Goal: Use online tool/utility: Utilize a website feature to perform a specific function

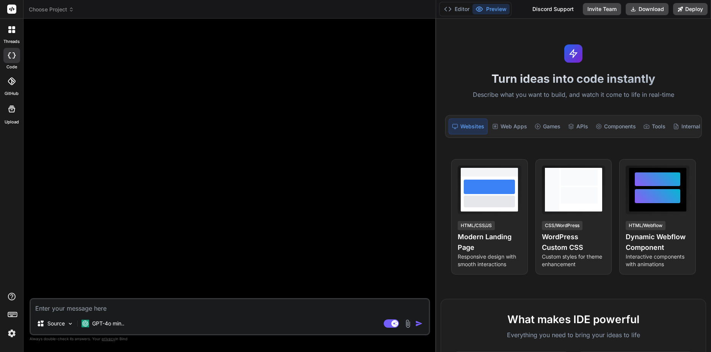
drag, startPoint x: 250, startPoint y: 160, endPoint x: 433, endPoint y: 162, distance: 182.1
click at [433, 162] on div "Bind AI Web Search Created with Pixso. Code Generator Source GPT-4o min.. Agent…" at bounding box center [230, 185] width 413 height 333
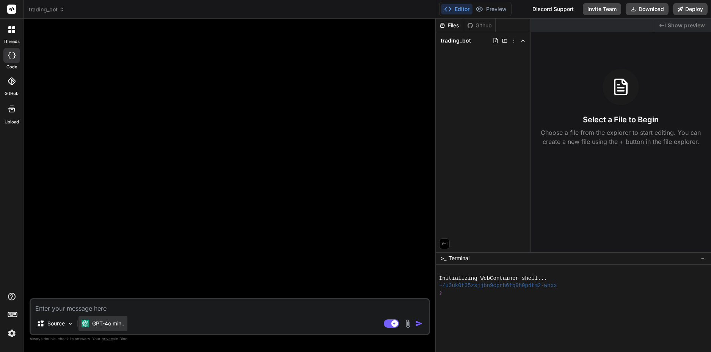
click at [110, 321] on p "GPT-4o min.." at bounding box center [108, 323] width 32 height 8
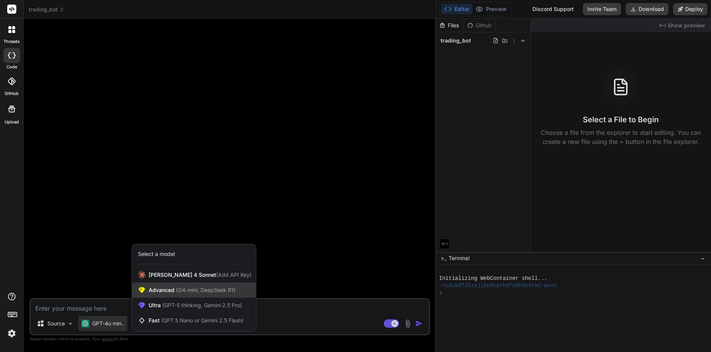
click at [235, 289] on span "(O4-mini, DeepSeek R1)" at bounding box center [205, 289] width 61 height 6
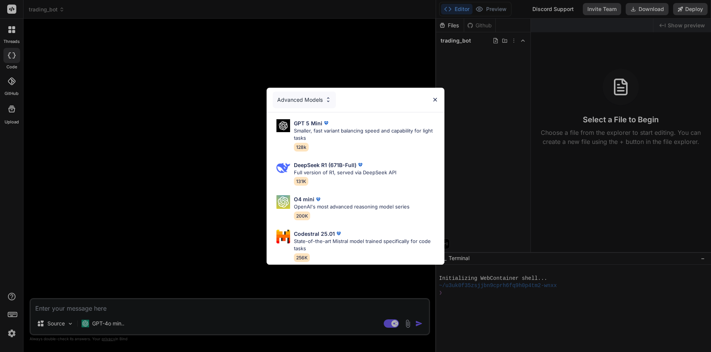
click at [360, 165] on div "DeepSeek R1 (671B-Full) Full version of R1, served via DeepSeek API 131K" at bounding box center [345, 173] width 102 height 25
type textarea "x"
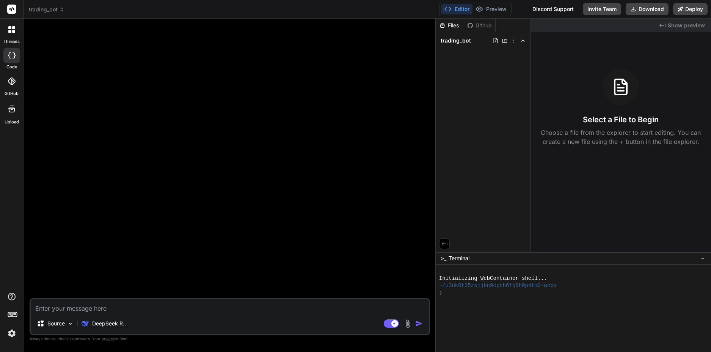
click at [234, 312] on textarea at bounding box center [230, 306] width 398 height 14
type textarea "h"
type textarea "x"
type textarea "ha"
type textarea "x"
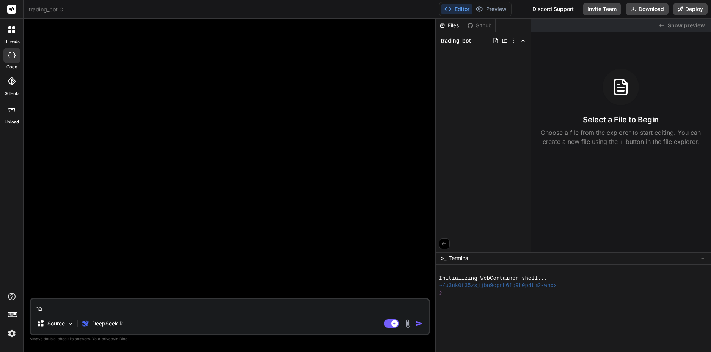
type textarea "hay"
type textarea "x"
type textarea "hãy"
type textarea "x"
type textarea "hãy"
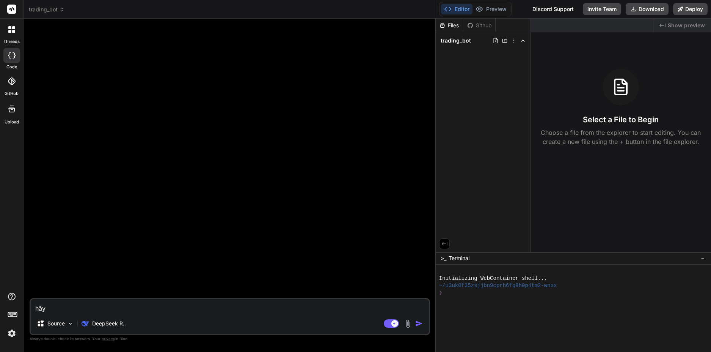
type textarea "x"
type textarea "hãy l"
type textarea "x"
type textarea "hãy la"
type textarea "x"
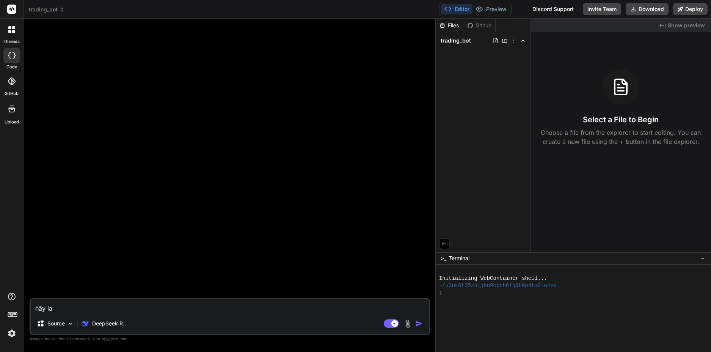
type textarea "hãy l"
type textarea "x"
type textarea "hãy"
type textarea "x"
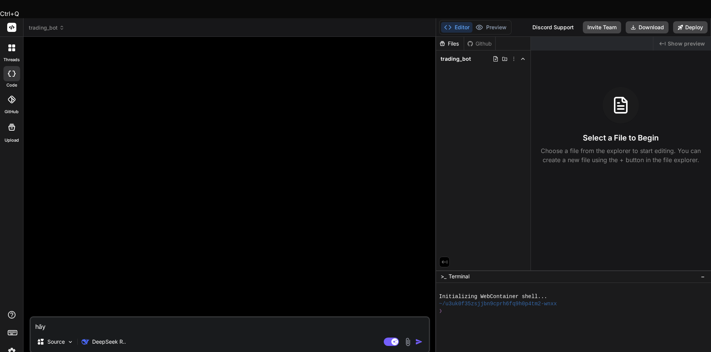
type textarea "b"
type textarea "x"
type textarea "ba"
type textarea "x"
type textarea "ban"
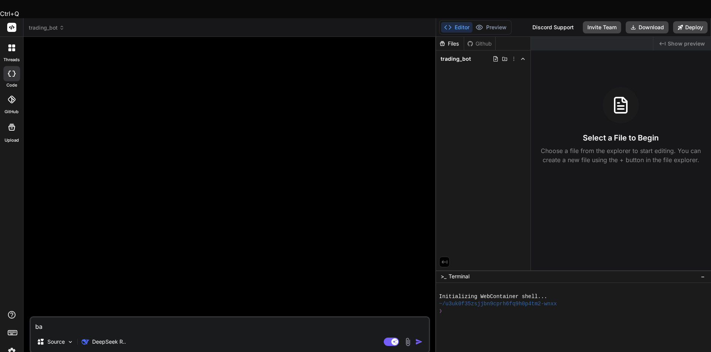
type textarea "x"
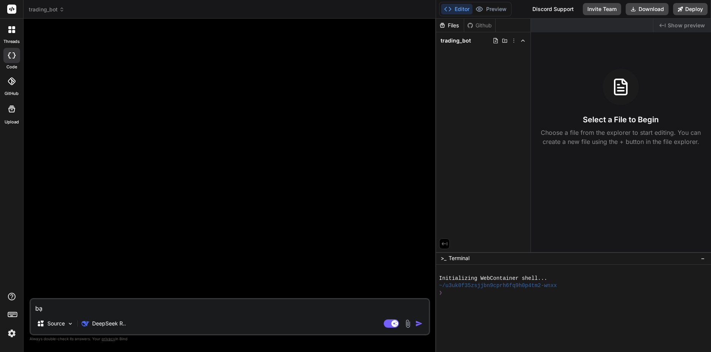
type textarea "bạn"
type textarea "x"
type textarea "bạn"
type textarea "x"
type textarea "bạn l"
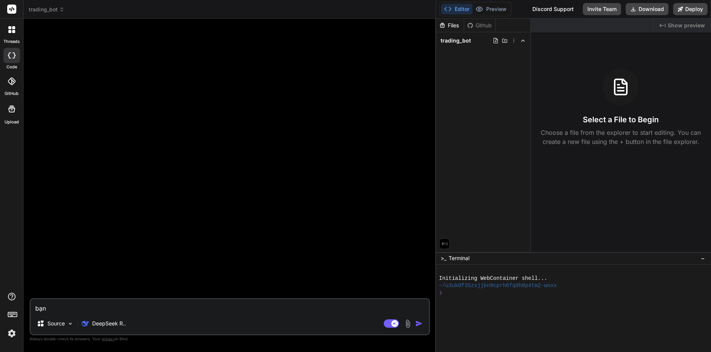
type textarea "x"
type textarea "bạn la"
type textarea "x"
type textarea "bạn là"
type textarea "x"
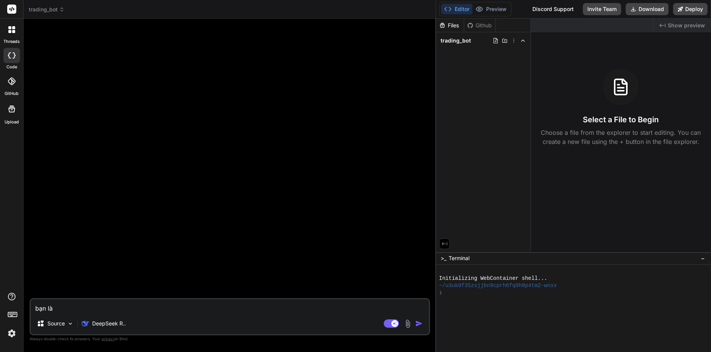
type textarea "bạn là"
type textarea "x"
type textarea "bạn là 1"
type textarea "x"
type textarea "bạn là 1"
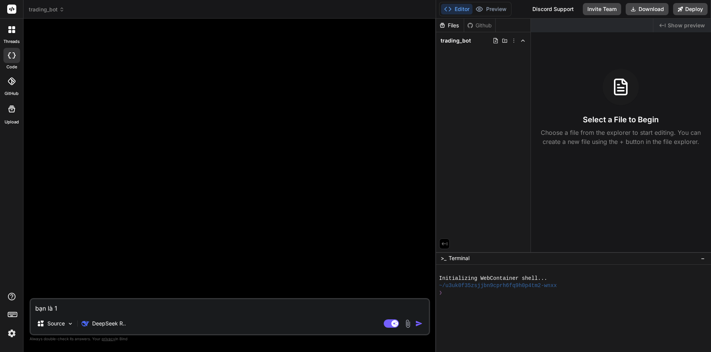
type textarea "x"
type textarea "bạn là 1 n"
type textarea "x"
type textarea "bạn là 1 nh"
type textarea "x"
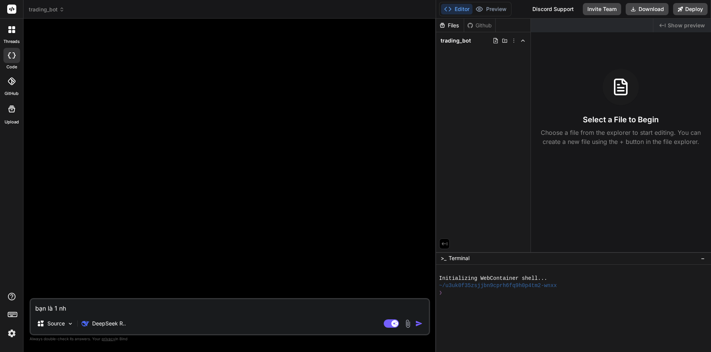
type textarea "bạn là 1 nha"
type textarea "x"
type textarea "bạn là 1 nhà"
type textarea "x"
type textarea "bạn là 1 nhà"
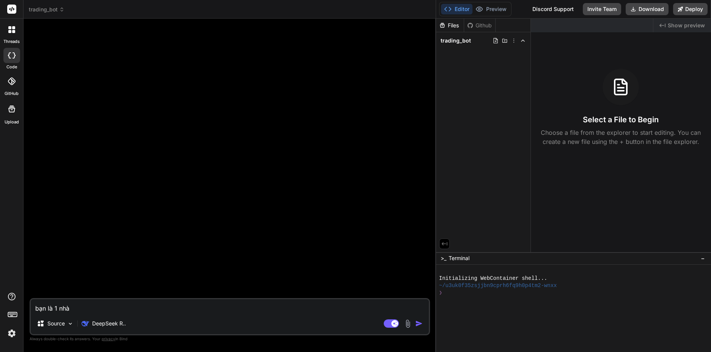
type textarea "x"
type textarea "bạn là 1 nhà g"
type textarea "x"
type textarea "bạn là 1 nhà gi"
type textarea "x"
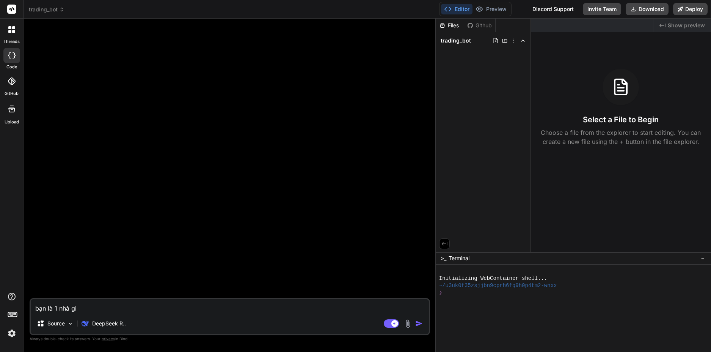
type textarea "bạn là 1 nhà gia"
type textarea "x"
type textarea "bạn là 1 nhà giao"
type textarea "x"
type textarea "bạn là 1 nhà giao"
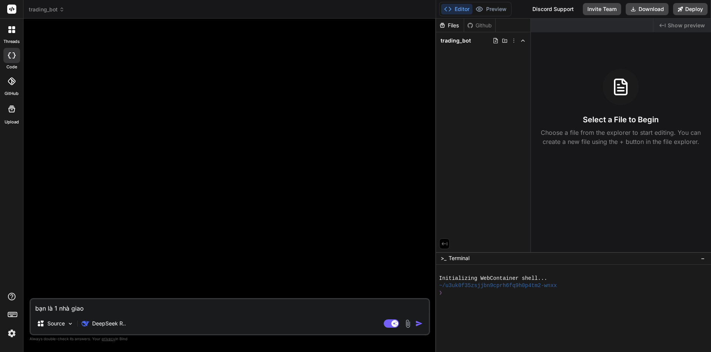
type textarea "x"
type textarea "bạn là 1 nhà giao d"
type textarea "x"
type textarea "bạn là 1 nhà giao di"
type textarea "x"
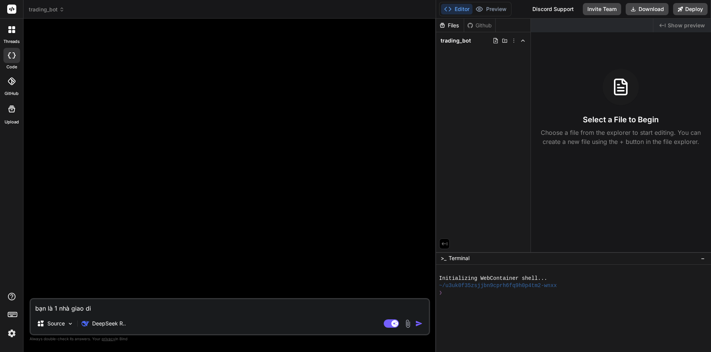
type textarea "bạn là 1 nhà giao dic"
type textarea "x"
type textarea "bạn là 1 nhà giao dich"
type textarea "x"
type textarea "bạn là 1 nhà giao dịch"
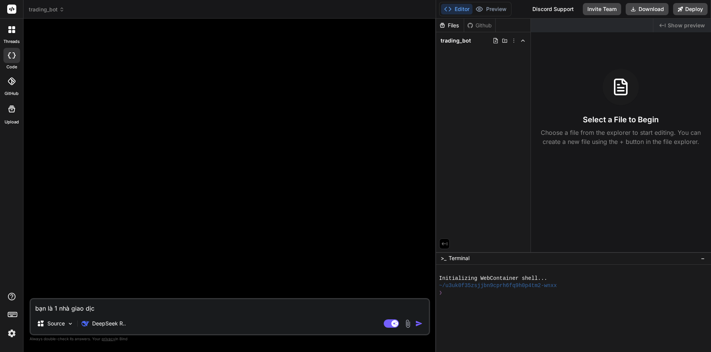
type textarea "x"
type textarea "bạn là 1 nhà giao dịch"
type textarea "x"
type textarea "bạn là 1 nhà giao dịch c"
type textarea "x"
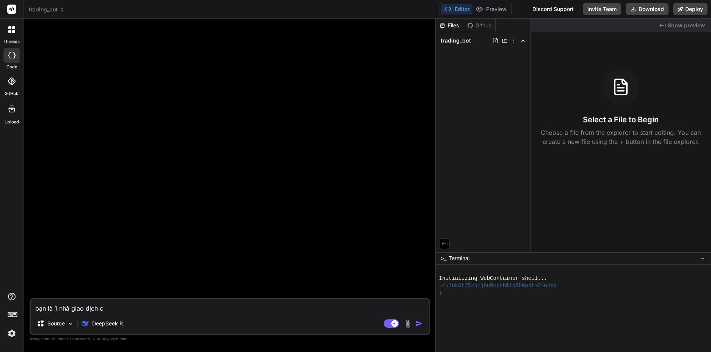
type textarea "bạn là 1 nhà giao dịch cr"
type textarea "x"
type textarea "bạn là 1 nhà giao dịch cry"
type textarea "x"
type textarea "bạn là 1 nhà giao dịch cryp"
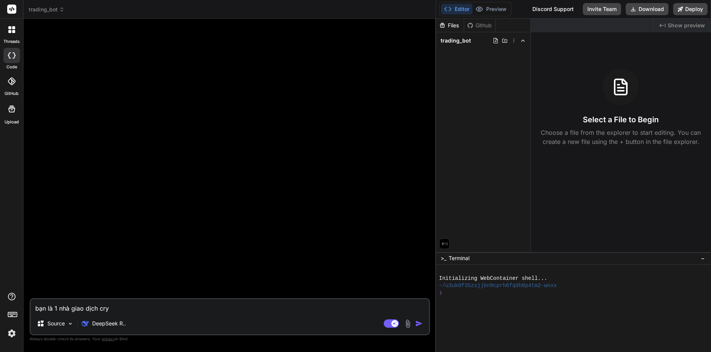
type textarea "x"
type textarea "bạn là 1 nhà giao dịch crypt"
type textarea "x"
type textarea "bạn là 1 nhà giao dịch crypto"
type textarea "x"
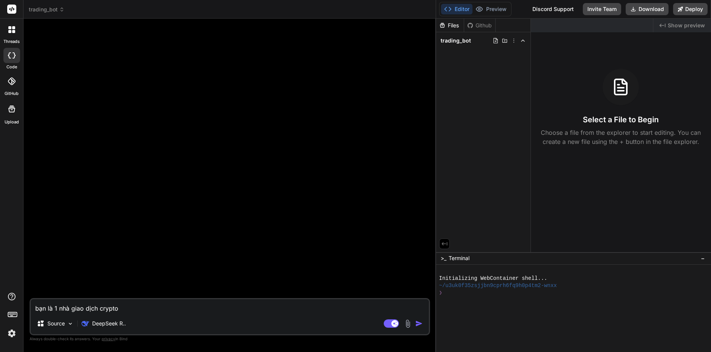
type textarea "bạn là 1 nhà giao dịch crypto"
type textarea "x"
type textarea "bạn là 1 nhà giao dịch crypto l"
type textarea "x"
type textarea "bạn là 1 nhà giao dịch crypto la"
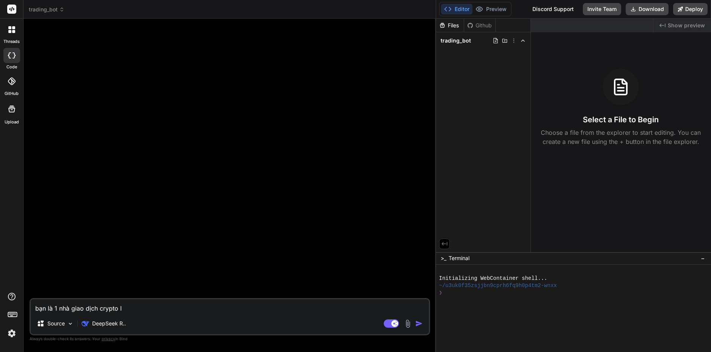
type textarea "x"
type textarea "bạn là 1 nhà giao dịch crypto lao"
type textarea "x"
type textarea "bạn là 1 nhà giao dịch crypto lão"
type textarea "x"
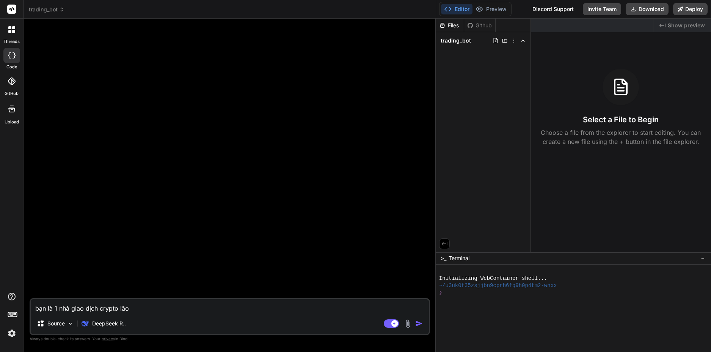
type textarea "bạn là 1 nhà giao dịch crypto lão"
type textarea "x"
type textarea "bạn là 1 nhà giao dịch crypto lão l"
type textarea "x"
type textarea "bạn là 1 nhà giao dịch crypto lão lu"
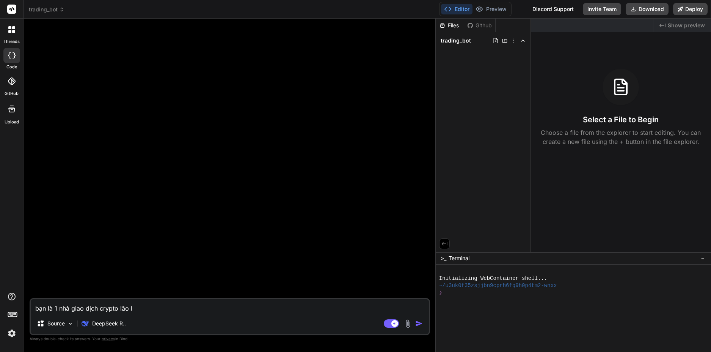
type textarea "x"
type textarea "bạn là 1 nhà giao dịch crypto lão luy"
type textarea "x"
type textarea "bạn là 1 nhà giao dịch crypto lão luye"
type textarea "x"
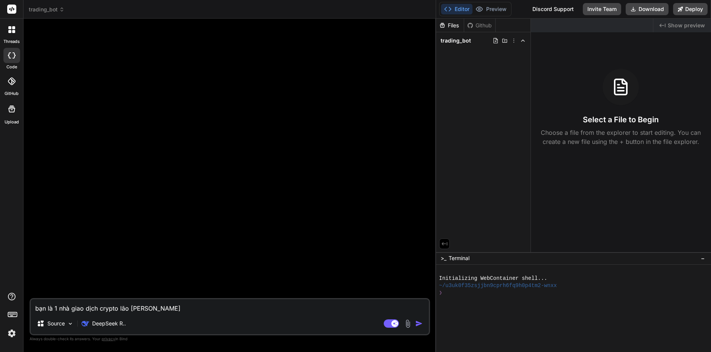
type textarea "bạn là 1 nhà giao dịch crypto lão luyê"
type textarea "x"
type textarea "bạn là 1 nhà giao dịch crypto lão luyên"
type textarea "x"
type textarea "bạn là 1 nhà giao dịch crypto lão luyện"
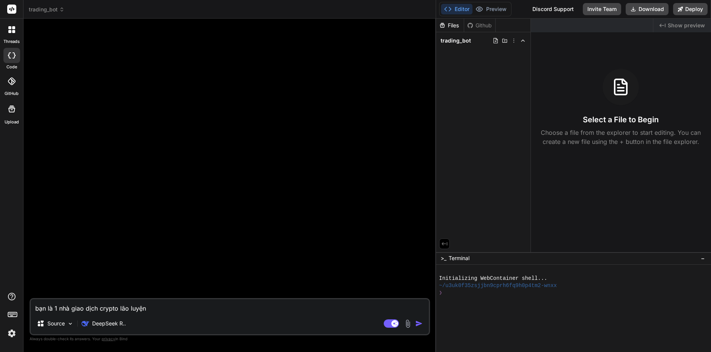
type textarea "x"
type textarea "bạn là 1 nhà giao dịch crypto lão luyện"
type textarea "x"
type textarea "bạn là 1 nhà giao dịch crypto lão luyện t"
type textarea "x"
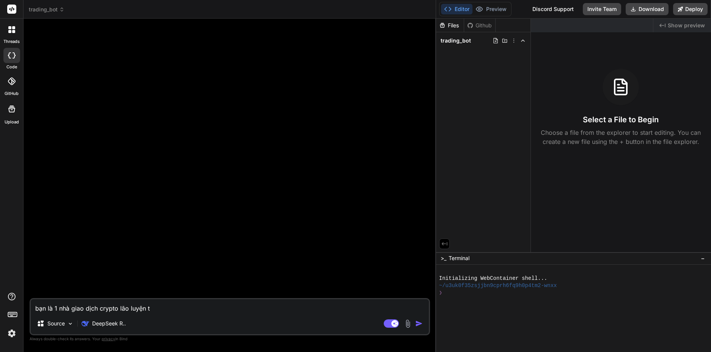
type textarea "bạn là 1 nhà giao dịch crypto lão luyện tr"
type textarea "x"
type textarea "bạn là 1 nhà giao dịch crypto lão luyện tre"
type textarea "x"
type textarea "bạn là 1 nhà giao dịch crypto lão luyện tren"
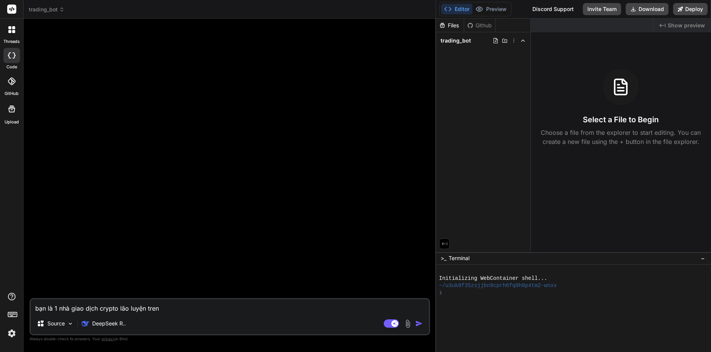
type textarea "x"
type textarea "bạn là 1 nhà giao dịch crypto lão luyện trên"
type textarea "x"
type textarea "bạn là 1 nhà giao dịch crypto lão luyện trên"
type textarea "x"
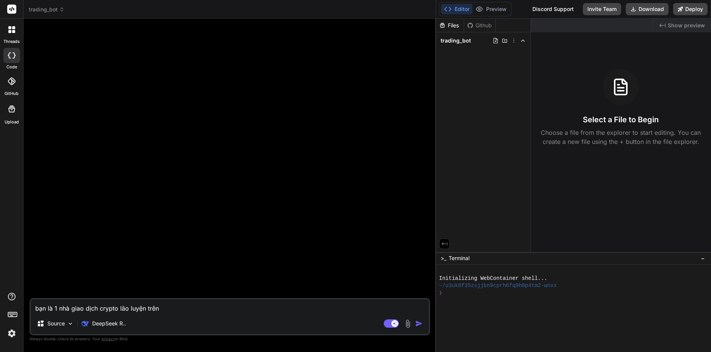
type textarea "bạn là 1 nhà giao dịch crypto lão luyện trên t"
type textarea "x"
type textarea "bạn là 1 nhà giao dịch crypto lão luyện trên th"
type textarea "x"
type textarea "bạn là 1 nhà giao dịch crypto lão luyện trên thi"
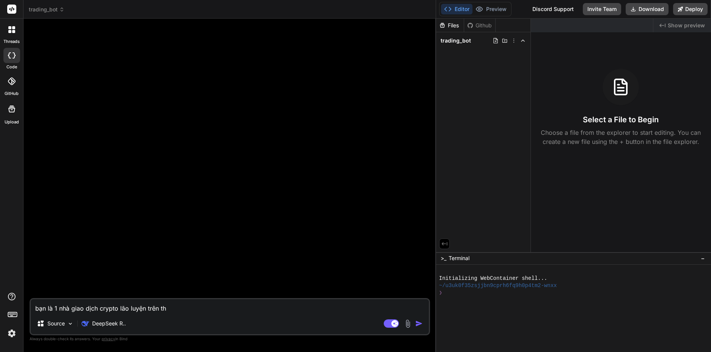
type textarea "x"
type textarea "bạn là 1 nhà giao dịch crypto lão luyện trên thị"
type textarea "x"
type textarea "bạn là 1 nhà giao dịch crypto lão luyện trên thị"
type textarea "x"
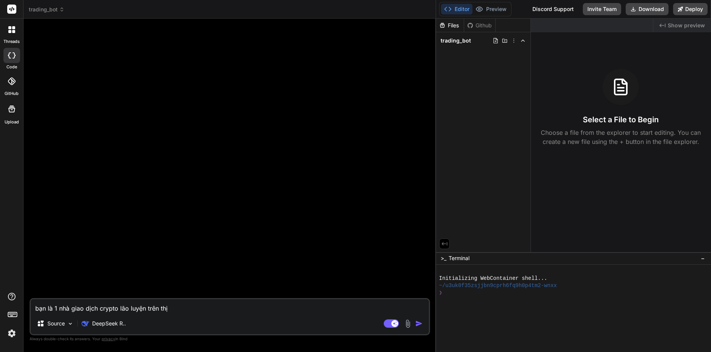
type textarea "bạn là 1 nhà giao dịch crypto lão luyện trên thị t"
type textarea "x"
type textarea "bạn là 1 nhà giao dịch crypto lão luyện trên thị tr"
type textarea "x"
type textarea "bạn là 1 nhà giao dịch crypto lão luyện trên thị tru"
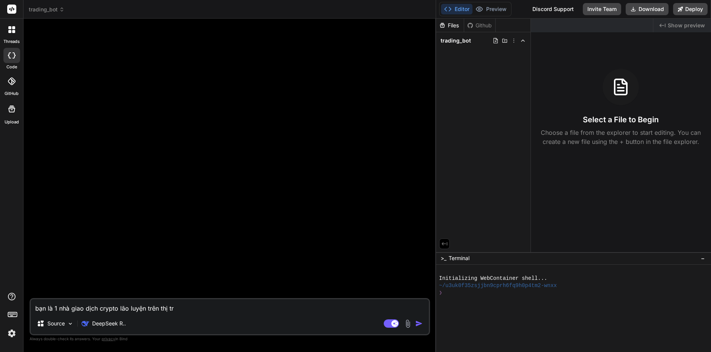
type textarea "x"
type textarea "bạn là 1 nhà giao dịch crypto lão luyện trên thị truo"
type textarea "x"
type textarea "bạn là 1 nhà giao dịch crypto lão luyện trên thị trươ"
type textarea "x"
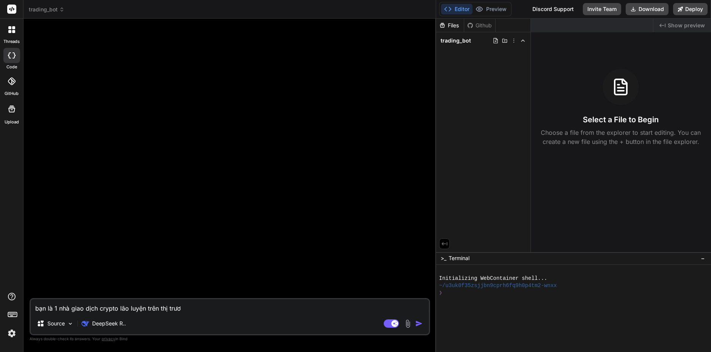
type textarea "bạn là 1 nhà giao dịch crypto lão luyện trên thị trươn"
type textarea "x"
type textarea "bạn là 1 nhà giao dịch crypto lão luyện trên thị trương"
type textarea "x"
type textarea "bạn là 1 nhà giao dịch crypto lão luyện trên thị trường"
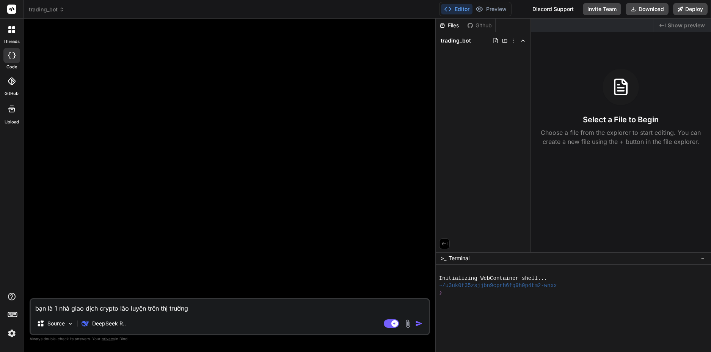
type textarea "x"
type textarea "bạn là 1 nhà giao dịch crypto lão luyện trên thị trường"
type textarea "x"
type textarea "bạn là 1 nhà giao dịch crypto lão luyện trên thị trường s"
type textarea "x"
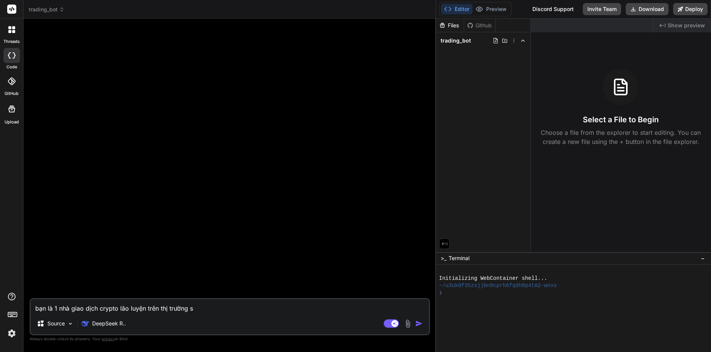
type textarea "bạn là 1 nhà giao dịch crypto lão luyện trên thị trường"
type textarea "x"
type textarea "bạn là 1 nhà giao dịch crypto lão luyện trên thị trường t"
type textarea "x"
type textarea "bạn là 1 nhà giao dịch crypto lão luyện trên thị trường tr"
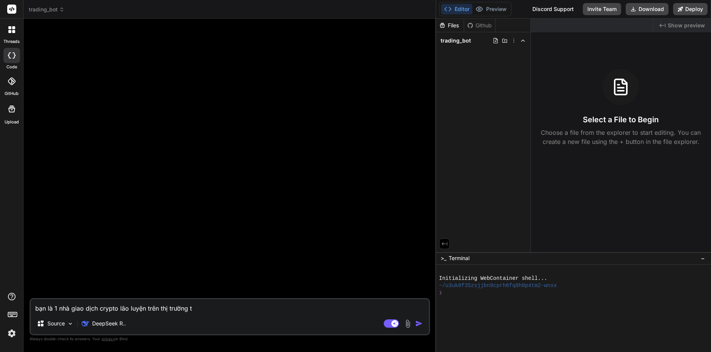
type textarea "x"
type textarea "bạn là 1 nhà giao dịch crypto lão luyện trên thị trường tro"
type textarea "x"
type textarea "bạn là 1 nhà giao dịch crypto lão luyện trên thị trường tron"
type textarea "x"
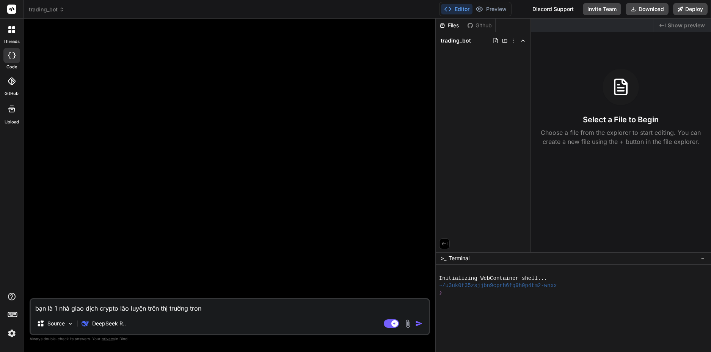
type textarea "bạn là 1 nhà giao dịch crypto lão luyện trên thị trường trong"
type textarea "x"
type textarea "bạn là 1 nhà giao dịch crypto lão luyện trên thị trường trong"
type textarea "x"
type textarea "bạn là 1 nhà giao dịch crypto lão luyện trên thị trường trong 1"
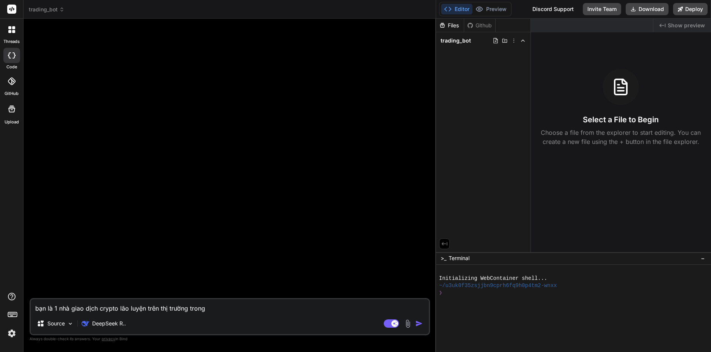
type textarea "x"
type textarea "bạn là 1 nhà giao dịch crypto lão luyện trên thị trường trong 15"
type textarea "x"
type textarea "bạn là 1 nhà giao dịch crypto lão luyện trên thị trường trong 15"
type textarea "x"
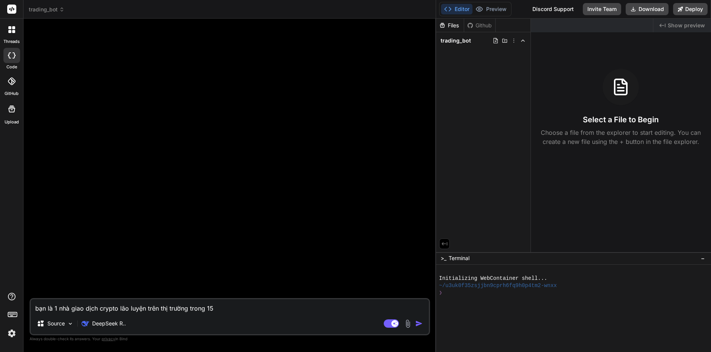
type textarea "bạn là 1 nhà giao dịch crypto lão luyện trên thị trường trong 15 n"
type textarea "x"
type textarea "bạn là 1 nhà giao dịch crypto lão luyện trên thị trường trong 15 na"
type textarea "x"
type textarea "bạn là 1 nhà giao dịch crypto lão luyện trên thị trường trong 15 nă"
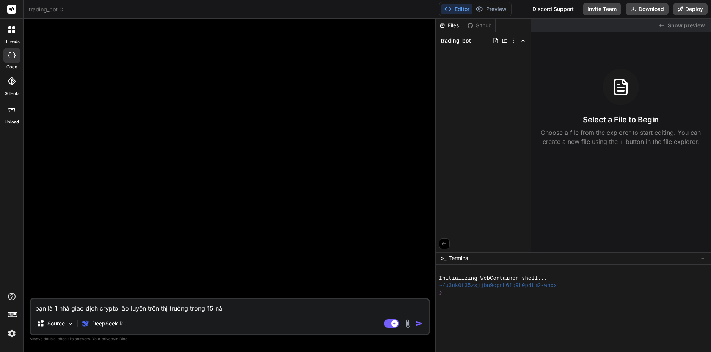
type textarea "x"
type textarea "bạn là 1 nhà giao dịch crypto lão luyện trên thị trường trong 15 năm"
type textarea "x"
type textarea "bạn là 1 nhà giao dịch crypto lão luyện trên thị trường trong 15 năm"
type textarea "x"
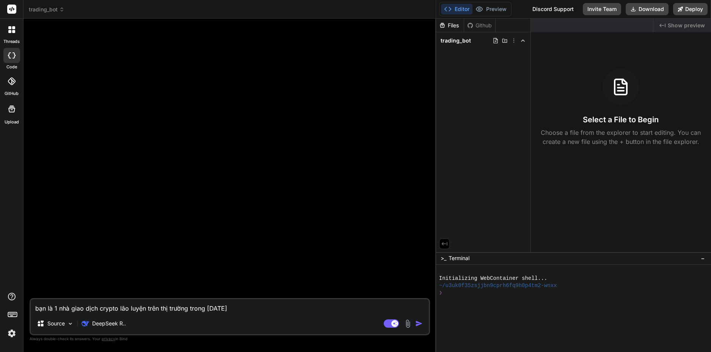
type textarea "bạn là 1 nhà giao dịch crypto lão luyện trên thị trường trong 15 năm q"
type textarea "x"
type textarea "bạn là 1 nhà giao dịch crypto lão luyện trên thị trường trong 15 năm qu"
type textarea "x"
type textarea "bạn là 1 nhà giao dịch crypto lão luyện trên thị trường trong 15 năm qua"
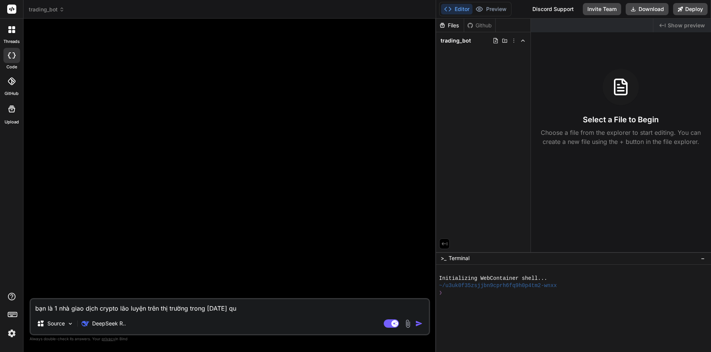
type textarea "x"
type textarea "bạn là 1 nhà giao dịch crypto lão luyện trên thị trường trong 15 năm qua,"
type textarea "x"
type textarea "bạn là 1 nhà giao dịch crypto lão luyện trên thị trường trong 15 năm qua,"
type textarea "x"
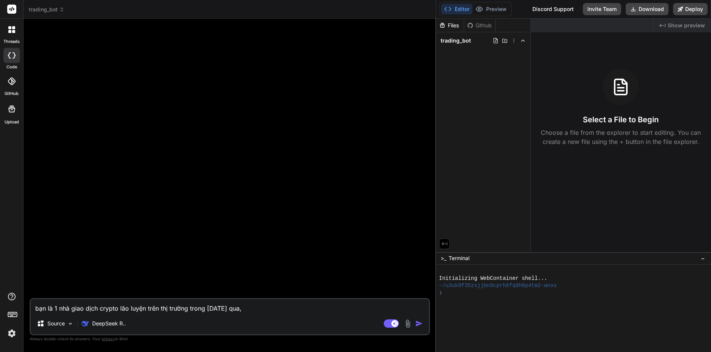
type textarea "bạn là 1 nhà giao dịch crypto lão luyện trên thị trường trong 15 năm qua, b"
type textarea "x"
type textarea "bạn là 1 nhà giao dịch crypto lão luyện trên thị trường trong 15 năm qua, ba"
type textarea "x"
type textarea "bạn là 1 nhà giao dịch crypto lão luyện trên thị trường trong 15 năm qua, ban"
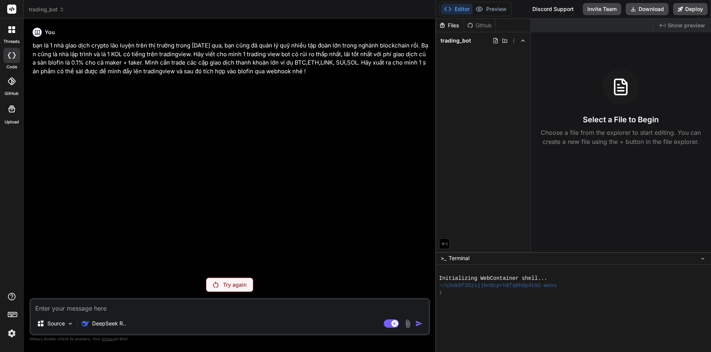
click at [233, 281] on p "Try again" at bounding box center [235, 285] width 24 height 8
click at [239, 283] on p "Try again" at bounding box center [235, 285] width 24 height 8
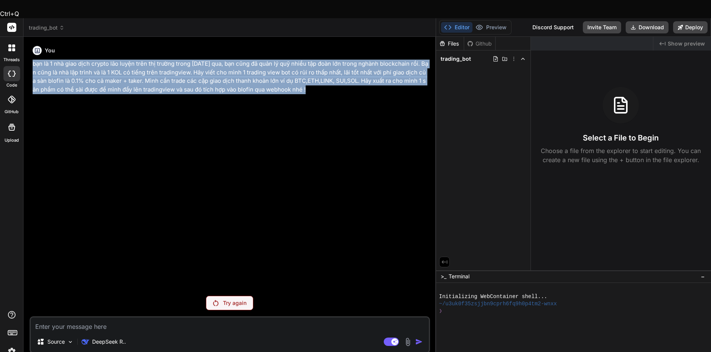
drag, startPoint x: 311, startPoint y: 69, endPoint x: 31, endPoint y: 46, distance: 280.6
click at [31, 46] on div "You bạn là 1 nhà giao dịch crypto lão luyện trên thị trường trong 15 năm qua, b…" at bounding box center [230, 166] width 399 height 247
copy p "bạn là 1 nhà giao dịch crypto lão luyện trên thị trường trong [DATE] qua, bạn c…"
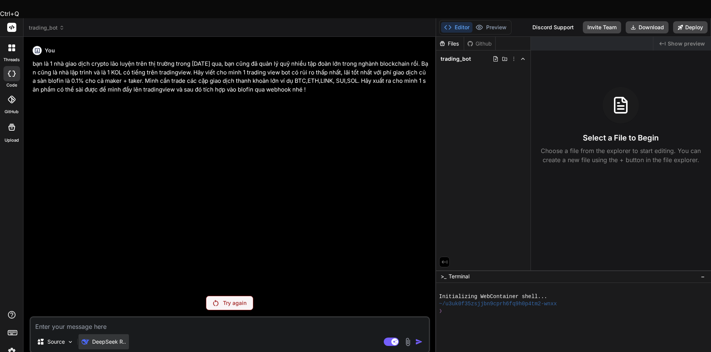
click at [112, 334] on div "DeepSeek R.." at bounding box center [104, 341] width 50 height 15
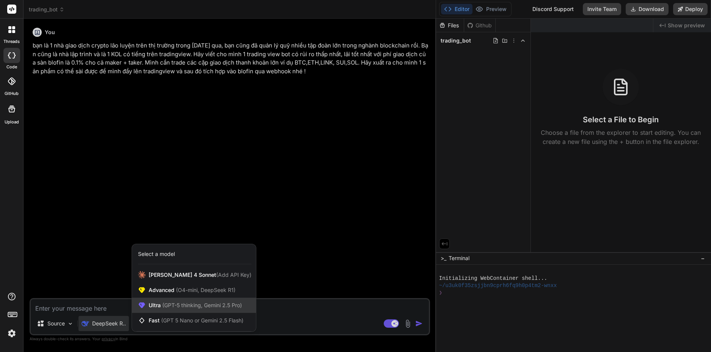
click at [227, 305] on span "(GPT-5 thinking, Gemini 2.5 Pro)" at bounding box center [201, 305] width 81 height 6
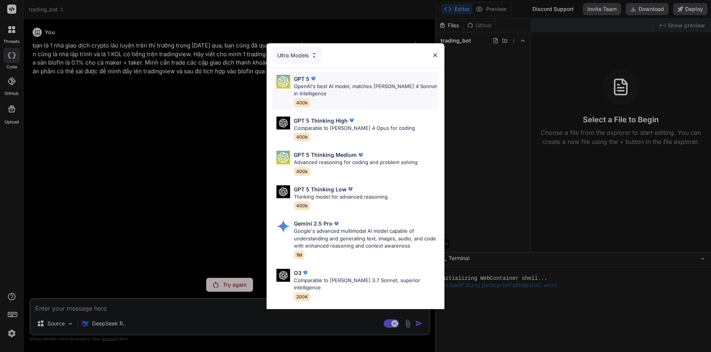
click at [405, 91] on p "OpenAI's best AI model, matches [PERSON_NAME] 4 Sonnet in Intelligence" at bounding box center [366, 90] width 145 height 15
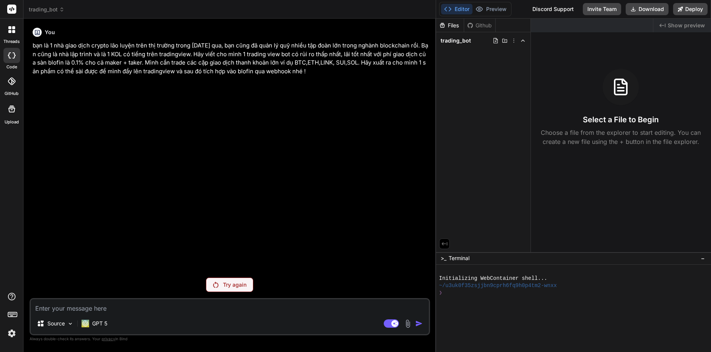
click at [239, 283] on p "Try again" at bounding box center [235, 285] width 24 height 8
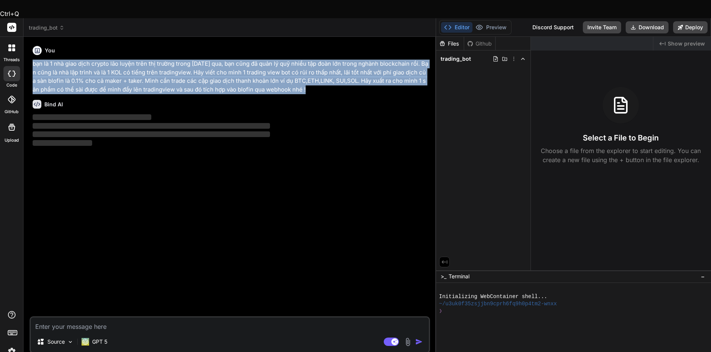
drag, startPoint x: 319, startPoint y: 71, endPoint x: 34, endPoint y: 48, distance: 286.6
click at [34, 60] on p "bạn là 1 nhà giao dịch crypto lão luyện trên thị trường trong [DATE] qua, bạn c…" at bounding box center [231, 77] width 396 height 34
copy p "bạn là 1 nhà giao dịch crypto lão luyện trên thị trường trong [DATE] qua, bạn c…"
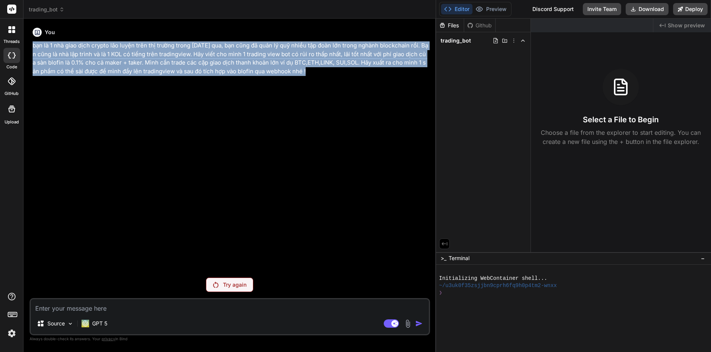
click at [251, 225] on div "You bạn là 1 nhà giao dịch crypto lão luyện trên thị trường trong 15 năm qua, b…" at bounding box center [230, 148] width 399 height 247
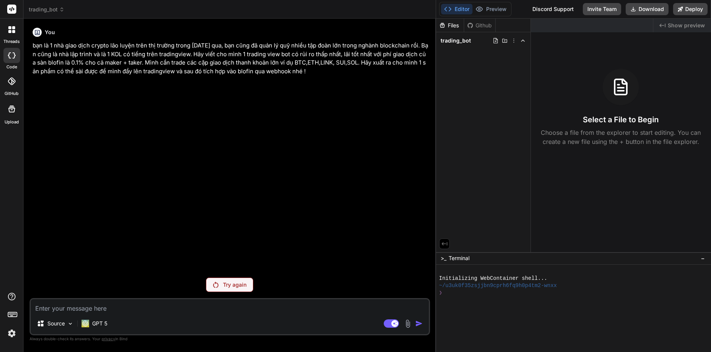
click at [236, 283] on p "Try again" at bounding box center [235, 285] width 24 height 8
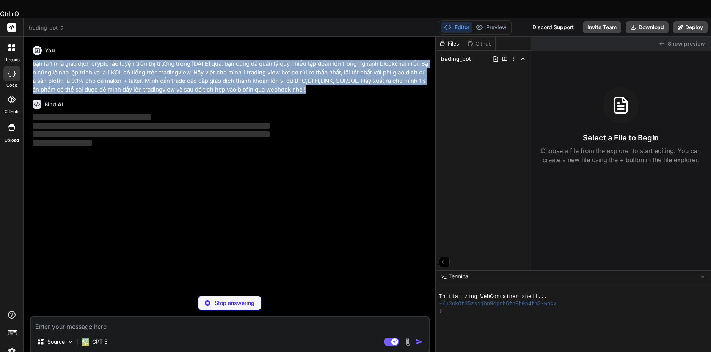
drag, startPoint x: 319, startPoint y: 69, endPoint x: 32, endPoint y: 46, distance: 287.3
click at [32, 46] on div "You bạn là 1 nhà giao dịch crypto lão luyện trên thị trường trong 15 năm qua, b…" at bounding box center [230, 166] width 399 height 247
copy p "bạn là 1 nhà giao dịch crypto lão luyện trên thị trường trong [DATE] qua, bạn c…"
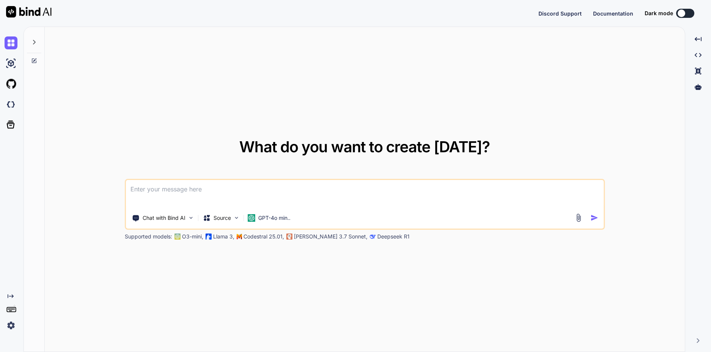
click at [232, 195] on textarea at bounding box center [365, 194] width 478 height 28
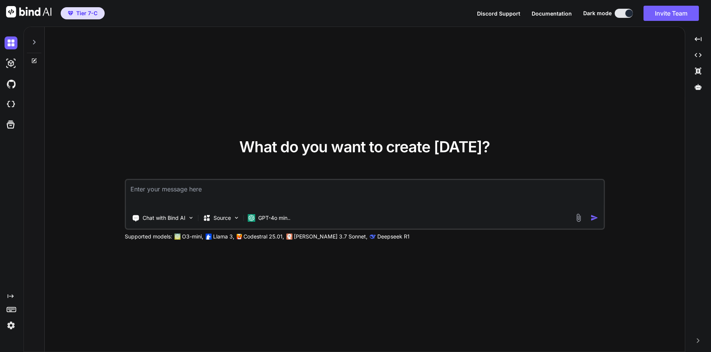
type textarea "x"
click at [328, 190] on textarea at bounding box center [365, 194] width 478 height 28
paste textarea "bạn là 1 nhà giao dịch crypto lão luyện trên thị trường trong [DATE] qua, bạn c…"
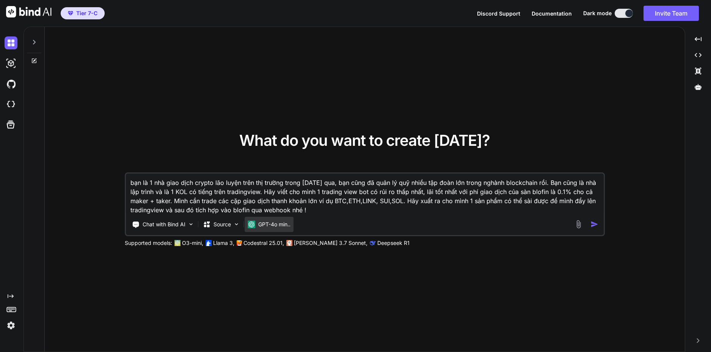
type textarea "bạn là 1 nhà giao dịch crypto lão luyện trên thị trường trong [DATE] qua, bạn c…"
click at [253, 225] on img at bounding box center [252, 224] width 8 height 8
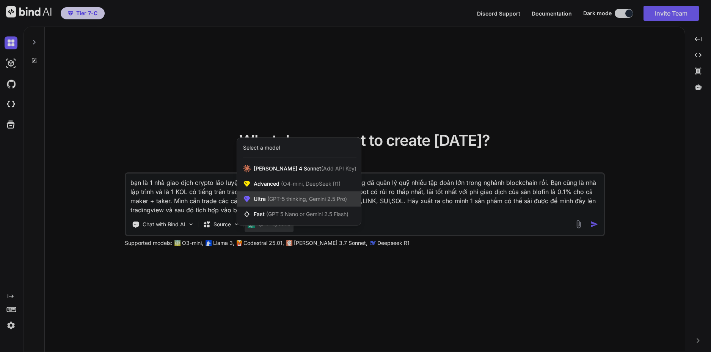
click at [289, 192] on div "Ultra (GPT-5 thinking, Gemini 2.5 Pro)" at bounding box center [299, 198] width 124 height 15
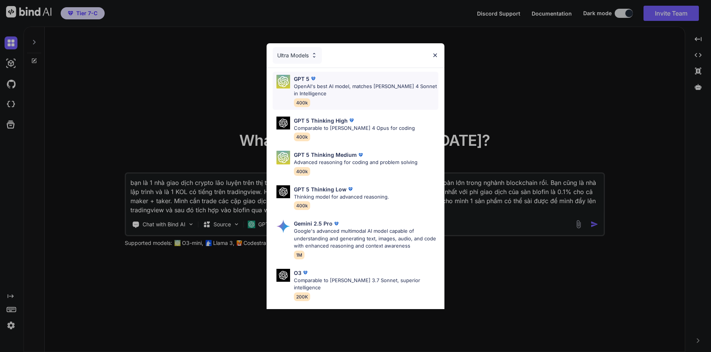
click at [344, 94] on p "OpenAI's best AI model, matches [PERSON_NAME] 4 Sonnet in Intelligence" at bounding box center [366, 90] width 145 height 15
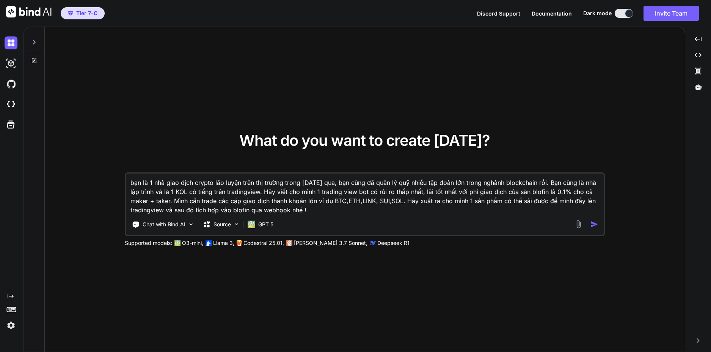
click at [594, 223] on img "button" at bounding box center [595, 224] width 8 height 8
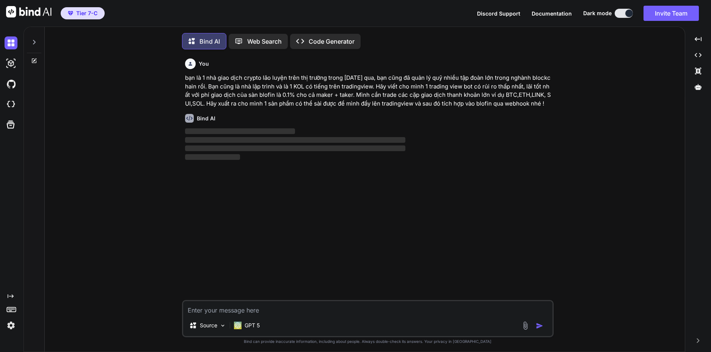
scroll to position [4, 0]
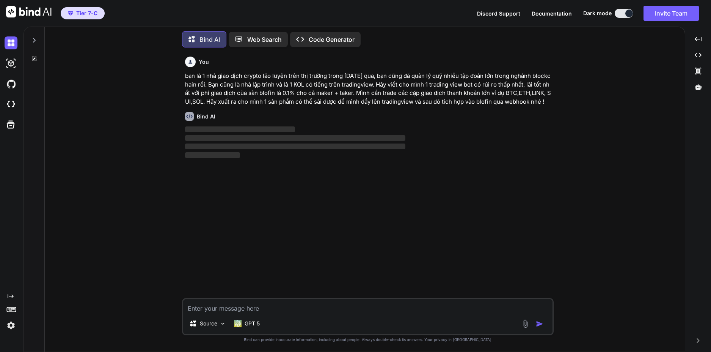
click at [330, 40] on p "Code Generator" at bounding box center [332, 39] width 46 height 9
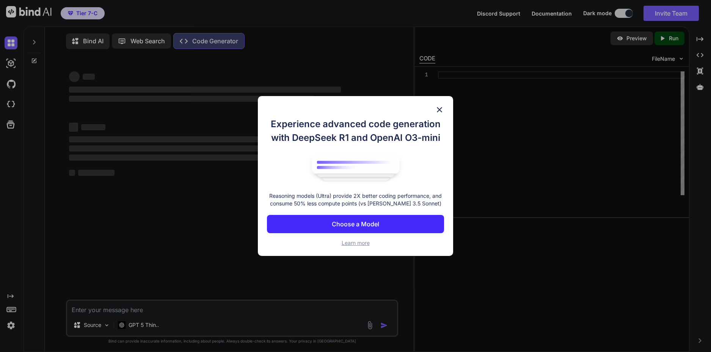
click at [382, 220] on button "Choose a Model" at bounding box center [356, 224] width 178 height 18
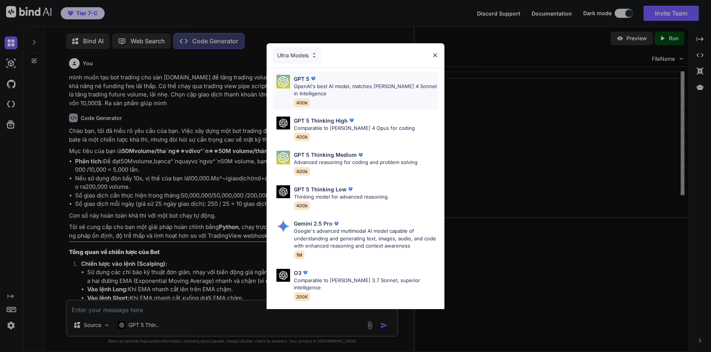
scroll to position [3, 0]
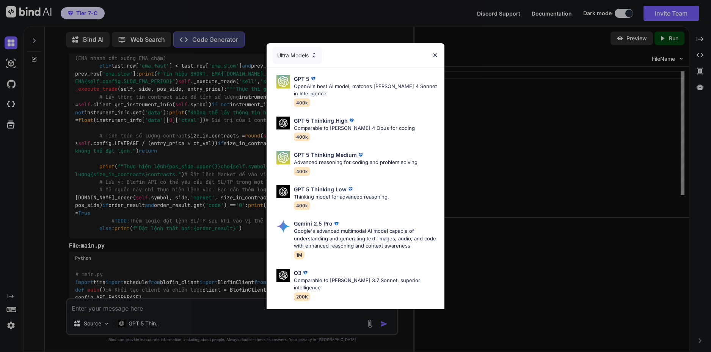
click at [371, 87] on p "OpenAI's best AI model, matches [PERSON_NAME] 4 Sonnet in Intelligence" at bounding box center [366, 90] width 145 height 15
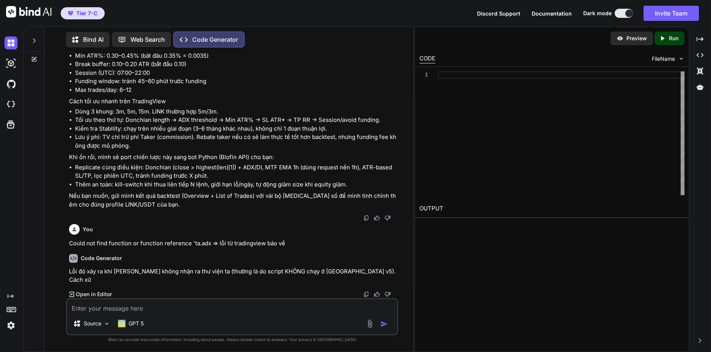
scroll to position [5933, 0]
click at [265, 308] on textarea at bounding box center [232, 306] width 330 height 14
paste textarea "bạn là 1 nhà giao dịch crypto lão luyện trên thị trường trong [DATE] qua, bạn c…"
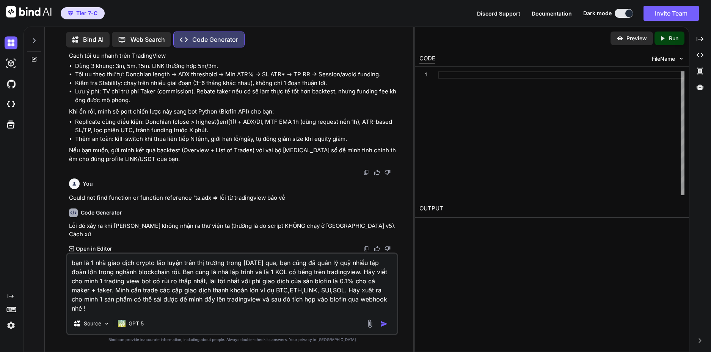
click at [380, 324] on div at bounding box center [378, 323] width 25 height 9
drag, startPoint x: 188, startPoint y: 204, endPoint x: 174, endPoint y: 205, distance: 13.7
click at [188, 163] on p "Nếu bạn muốn, gửi mình kết quả backtest (Overview + List of Trades) với vài bộ …" at bounding box center [233, 154] width 328 height 17
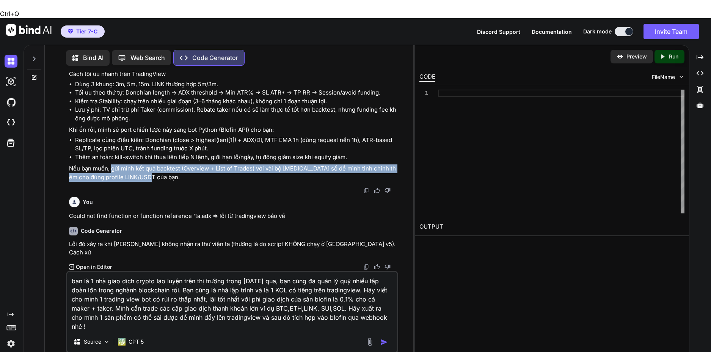
drag, startPoint x: 112, startPoint y: 205, endPoint x: 153, endPoint y: 210, distance: 41.7
click at [153, 181] on p "Nếu bạn muốn, gửi mình kết quả backtest (Overview + List of Trades) với vài bộ …" at bounding box center [233, 172] width 328 height 17
copy p "gửi mình kết quả backtest (Overview + List of Trades) với vài bộ [MEDICAL_DATA]…"
click at [153, 281] on textarea "bạn là 1 nhà giao dịch crypto lão luyện trên thị trường trong [DATE] qua, bạn c…" at bounding box center [232, 301] width 330 height 59
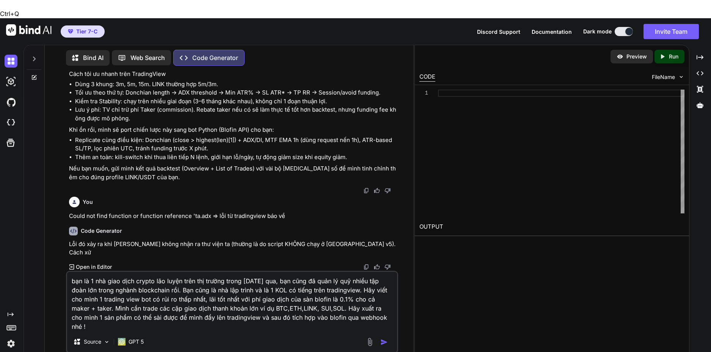
paste textarea "gửi mình kết quả backtest (Overview + List of Trades) với vài bộ [MEDICAL_DATA]…"
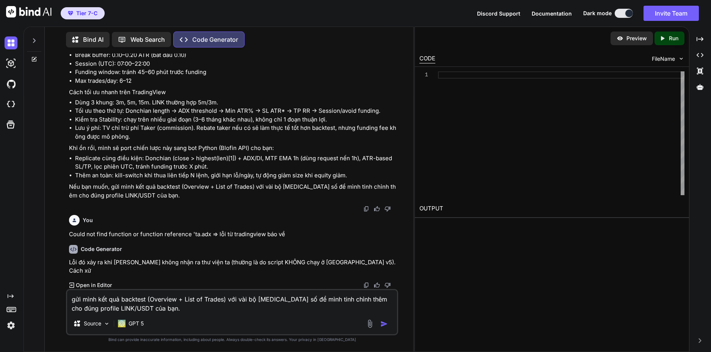
scroll to position [5942, 0]
type textarea "gửi mình kết quả backtest (Overview + List of Trades) với vài bộ [MEDICAL_DATA]…"
click at [383, 325] on img "button" at bounding box center [385, 324] width 8 height 8
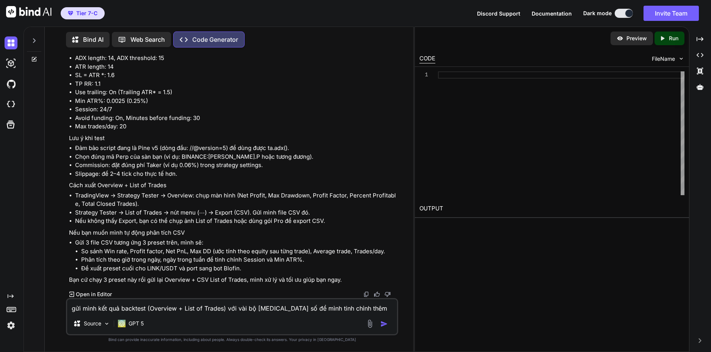
scroll to position [6191, 0]
click at [179, 310] on textarea "gửi mình kết quả backtest (Overview + List of Trades) với vài bộ [MEDICAL_DATA]…" at bounding box center [232, 306] width 330 height 14
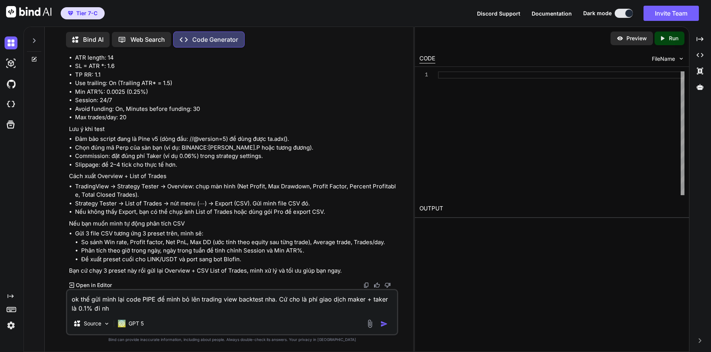
type textarea "ok thế gửi mình lại code PIPE để mình bỏ lên trading view backtest nha. Cứ cho …"
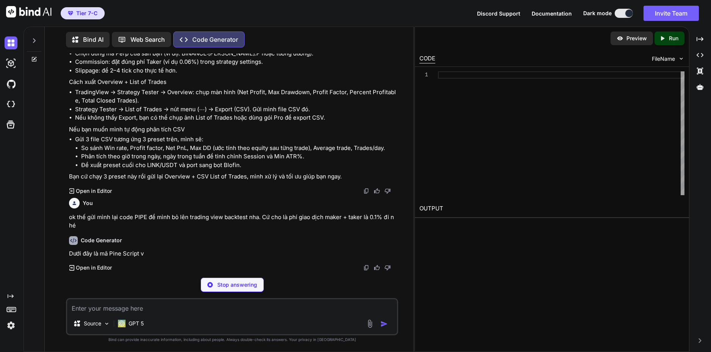
scroll to position [6621, 0]
